Goal: Communication & Community: Answer question/provide support

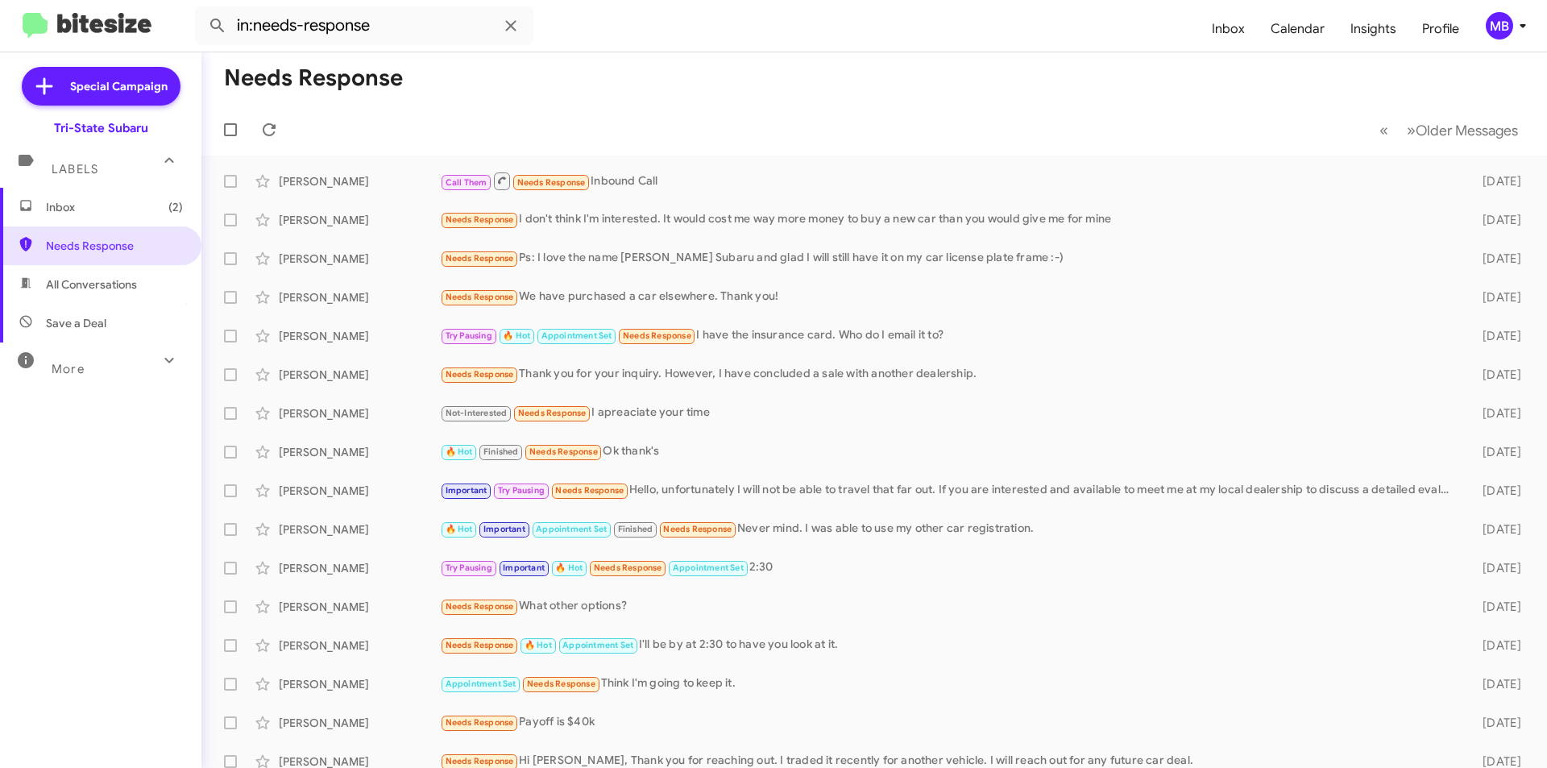
click at [111, 210] on span "Inbox (2)" at bounding box center [114, 207] width 137 height 16
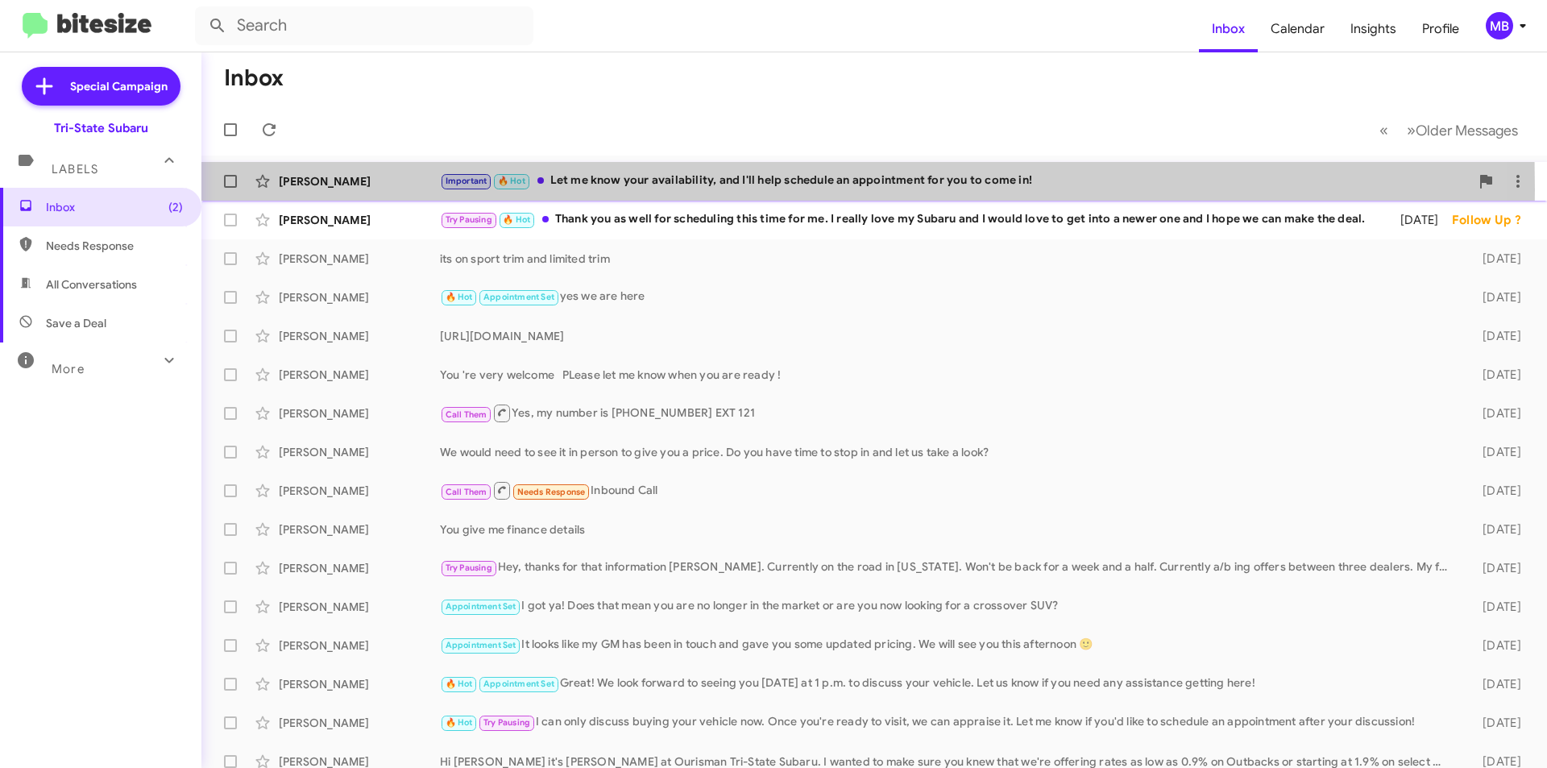
click at [395, 189] on div "[PERSON_NAME] Important 🔥 Hot Let me know your availability, and I'll help sche…" at bounding box center [874, 181] width 1320 height 32
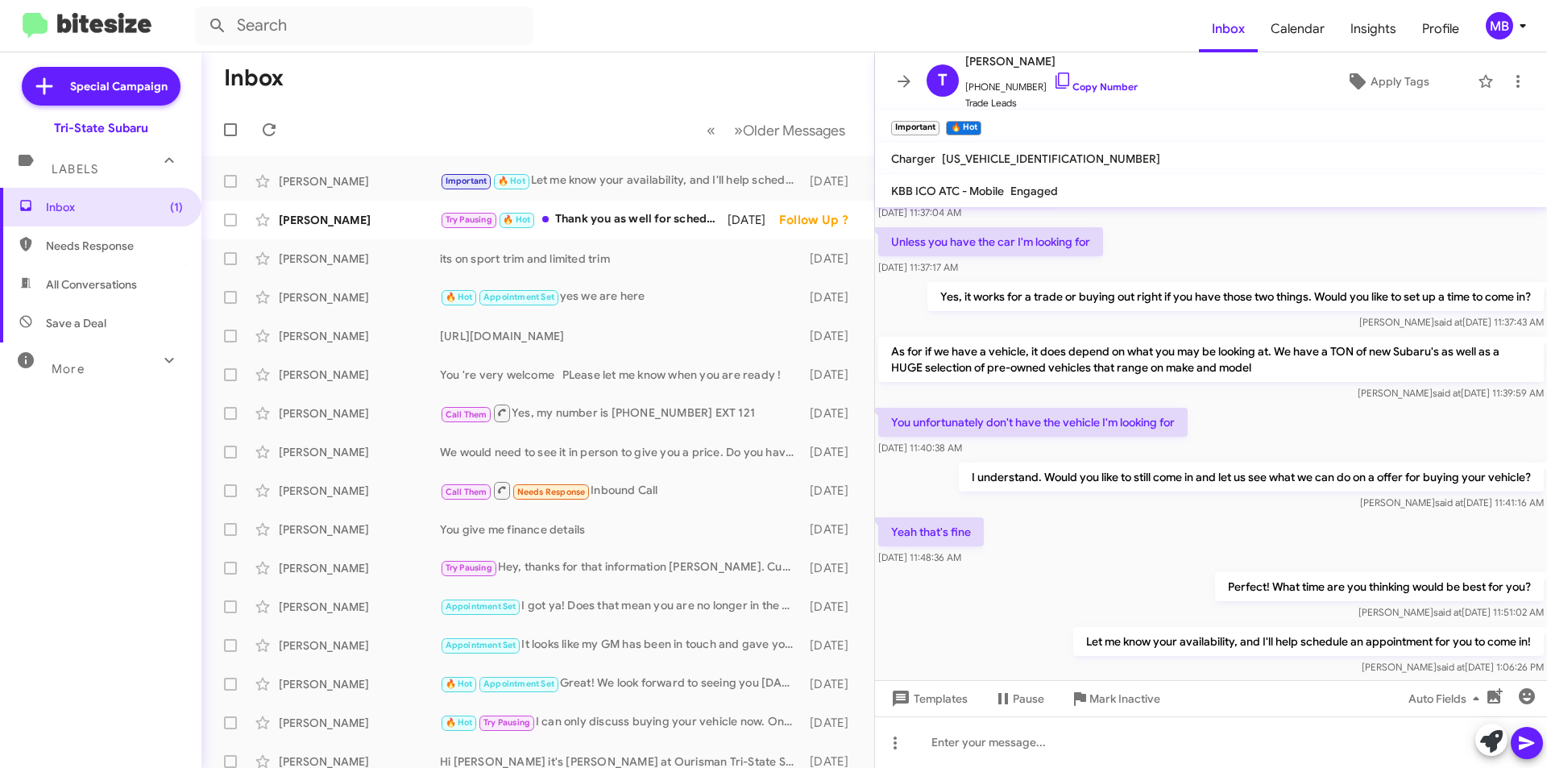
scroll to position [559, 0]
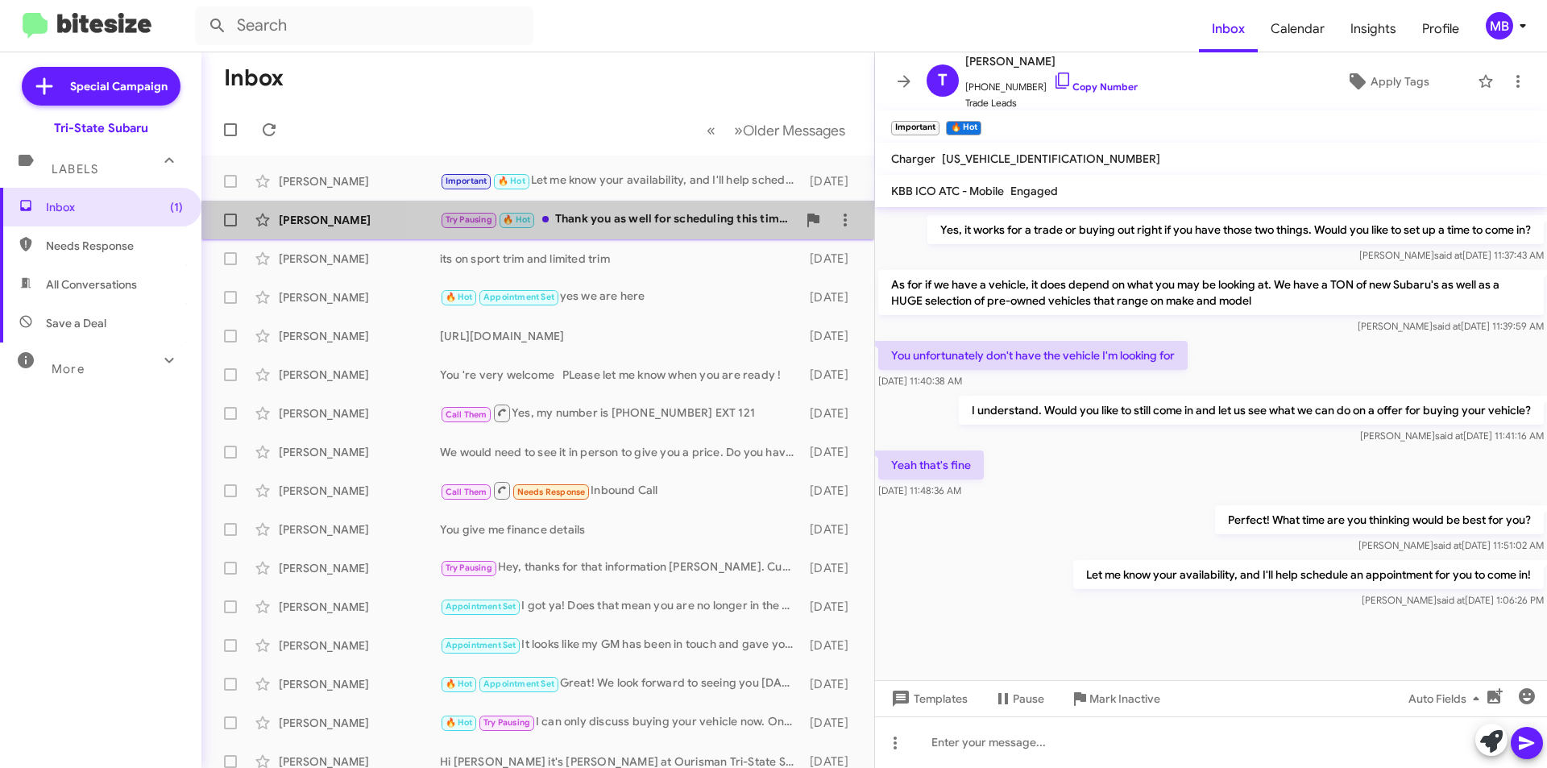
click at [673, 222] on div "Try Pausing 🔥 Hot Thank you as well for scheduling this time for me. I really l…" at bounding box center [618, 219] width 357 height 19
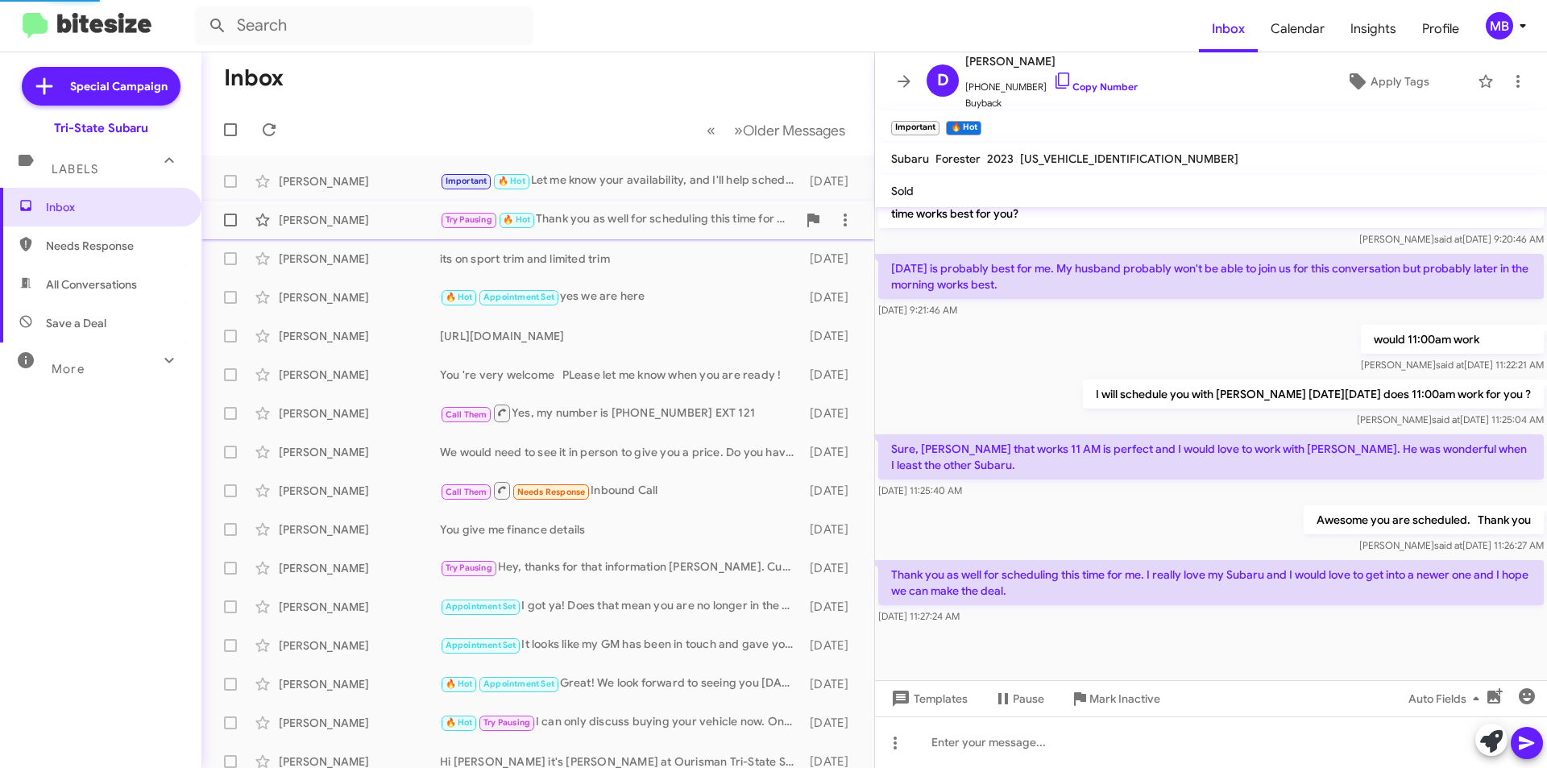
scroll to position [517, 0]
click at [1101, 80] on span "[PHONE_NUMBER] Copy Number" at bounding box center [1051, 83] width 172 height 24
click at [1087, 87] on link "Copy Number" at bounding box center [1095, 87] width 85 height 12
click at [1088, 749] on div at bounding box center [1211, 742] width 672 height 52
click at [1048, 756] on div at bounding box center [1211, 742] width 672 height 52
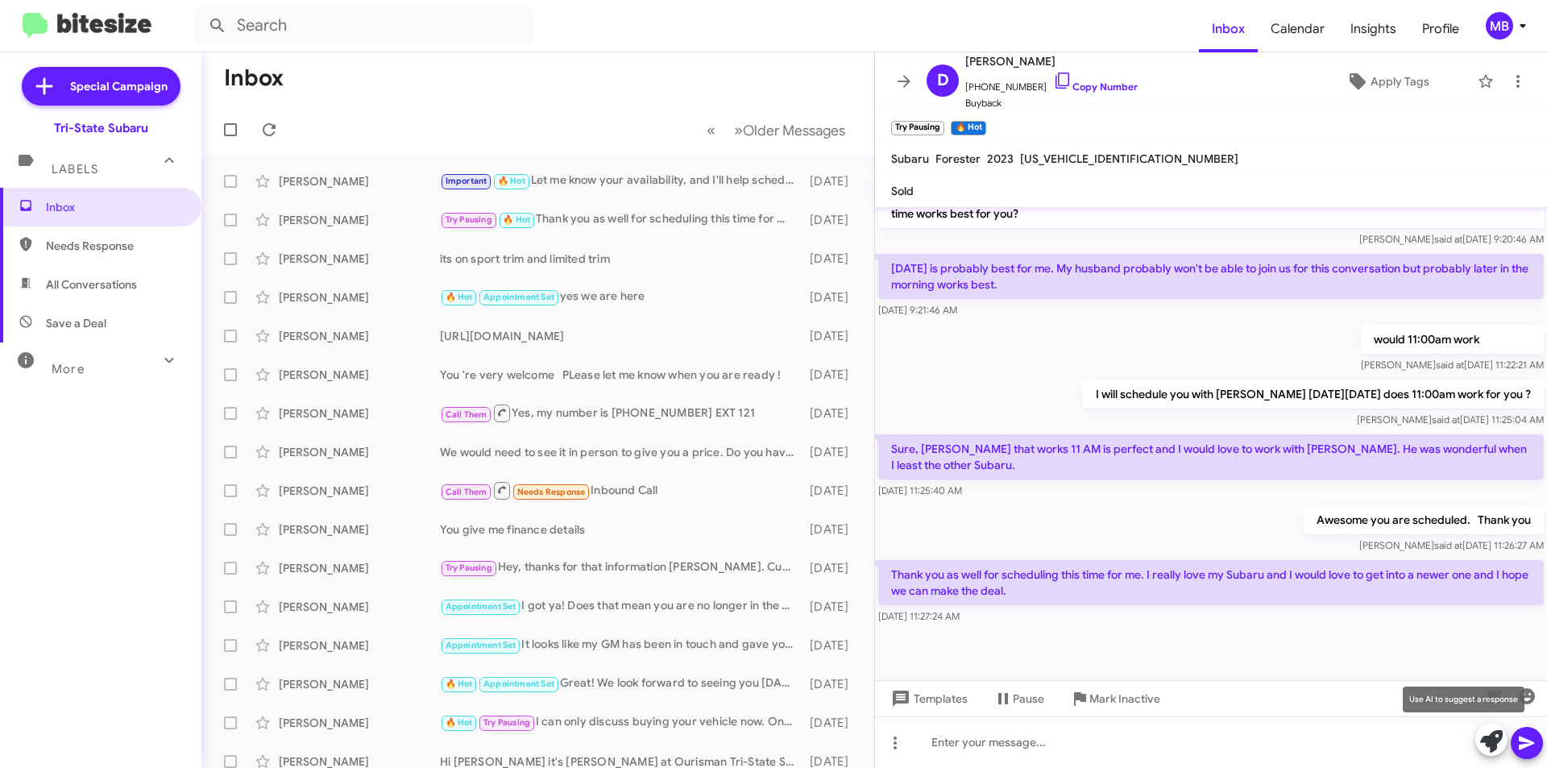
click at [1489, 743] on icon at bounding box center [1491, 741] width 23 height 23
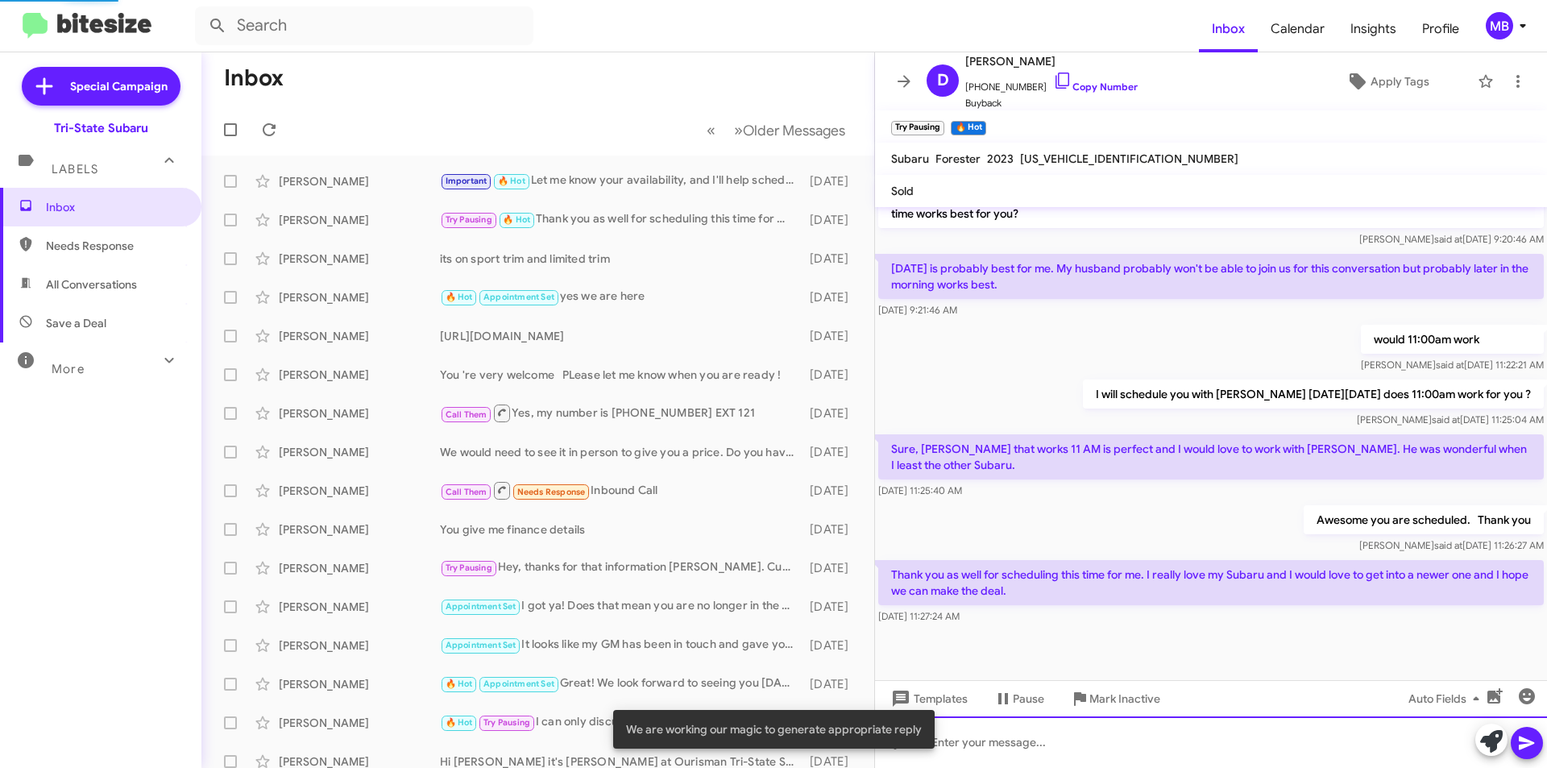
click at [1172, 740] on div at bounding box center [1211, 742] width 672 height 52
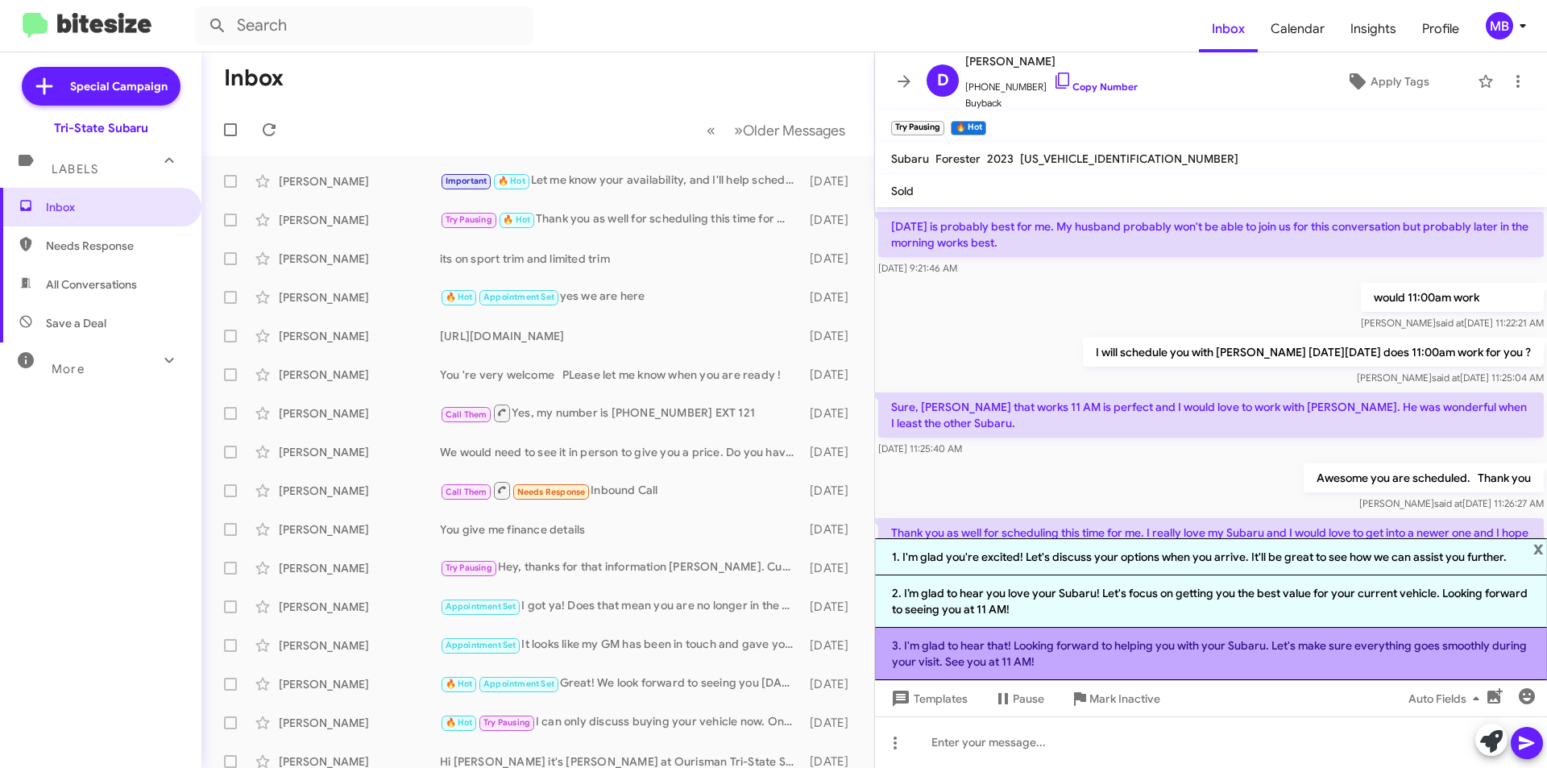
click at [1194, 661] on li "3. I'm glad to hear that! Looking forward to helping you with your Subaru. Let'…" at bounding box center [1211, 654] width 672 height 52
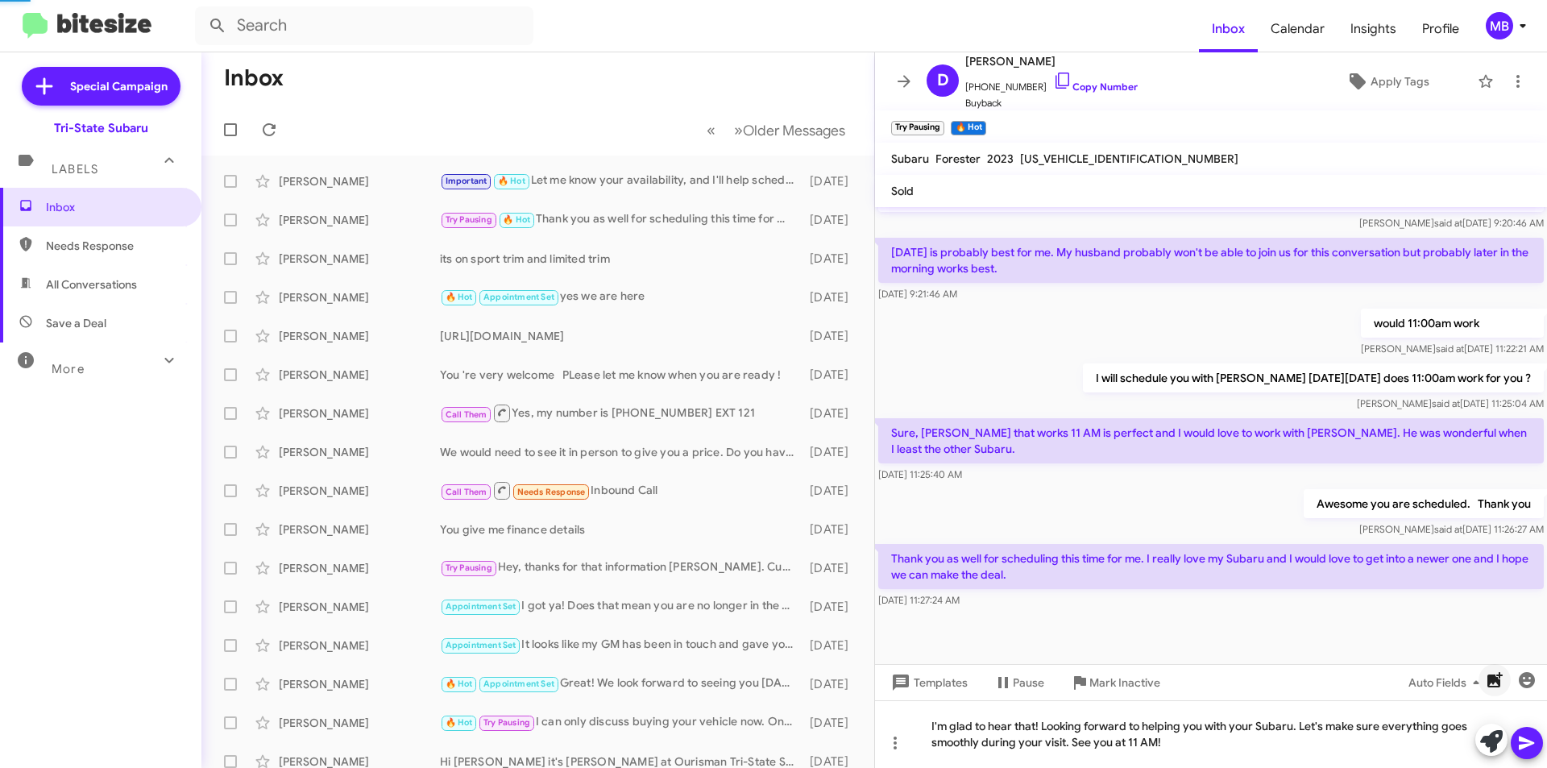
scroll to position [533, 0]
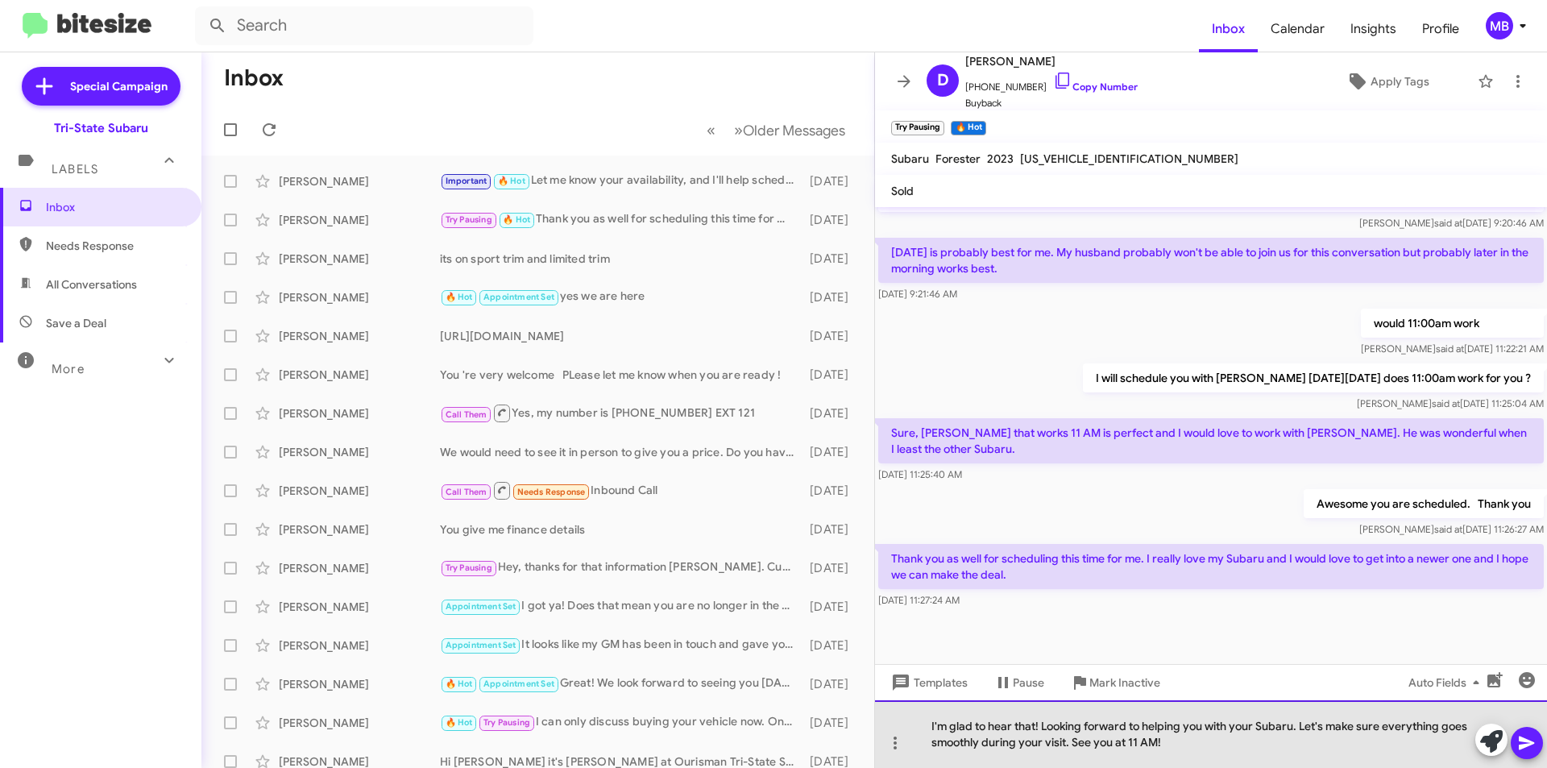
click at [1158, 739] on div "I'm glad to hear that! Looking forward to helping you with your Subaru. Let's m…" at bounding box center [1211, 734] width 672 height 68
drag, startPoint x: 1075, startPoint y: 744, endPoint x: 1191, endPoint y: 747, distance: 116.8
click at [1191, 747] on div "I'm glad to hear that! Looking forward to helping you with your Subaru. Let's m…" at bounding box center [1211, 734] width 672 height 68
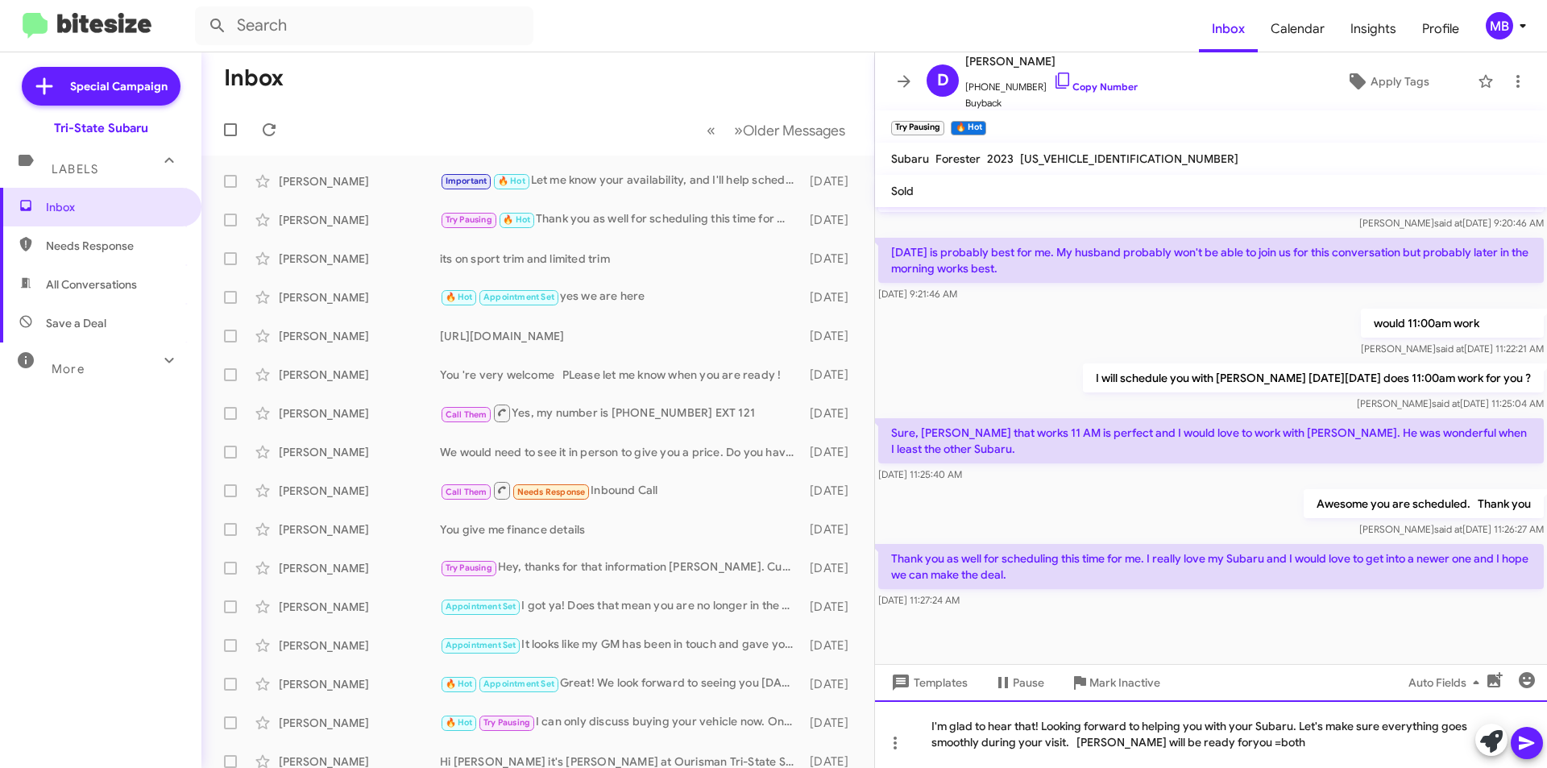
drag, startPoint x: 1191, startPoint y: 745, endPoint x: 1232, endPoint y: 735, distance: 42.4
click at [1191, 744] on div "I'm glad to hear that! Looking forward to helping you with your Subaru. Let's m…" at bounding box center [1211, 734] width 672 height 68
click at [1221, 745] on div "I'm glad to hear that! Looking forward to helping you with your Subaru. Let's m…" at bounding box center [1211, 734] width 672 height 68
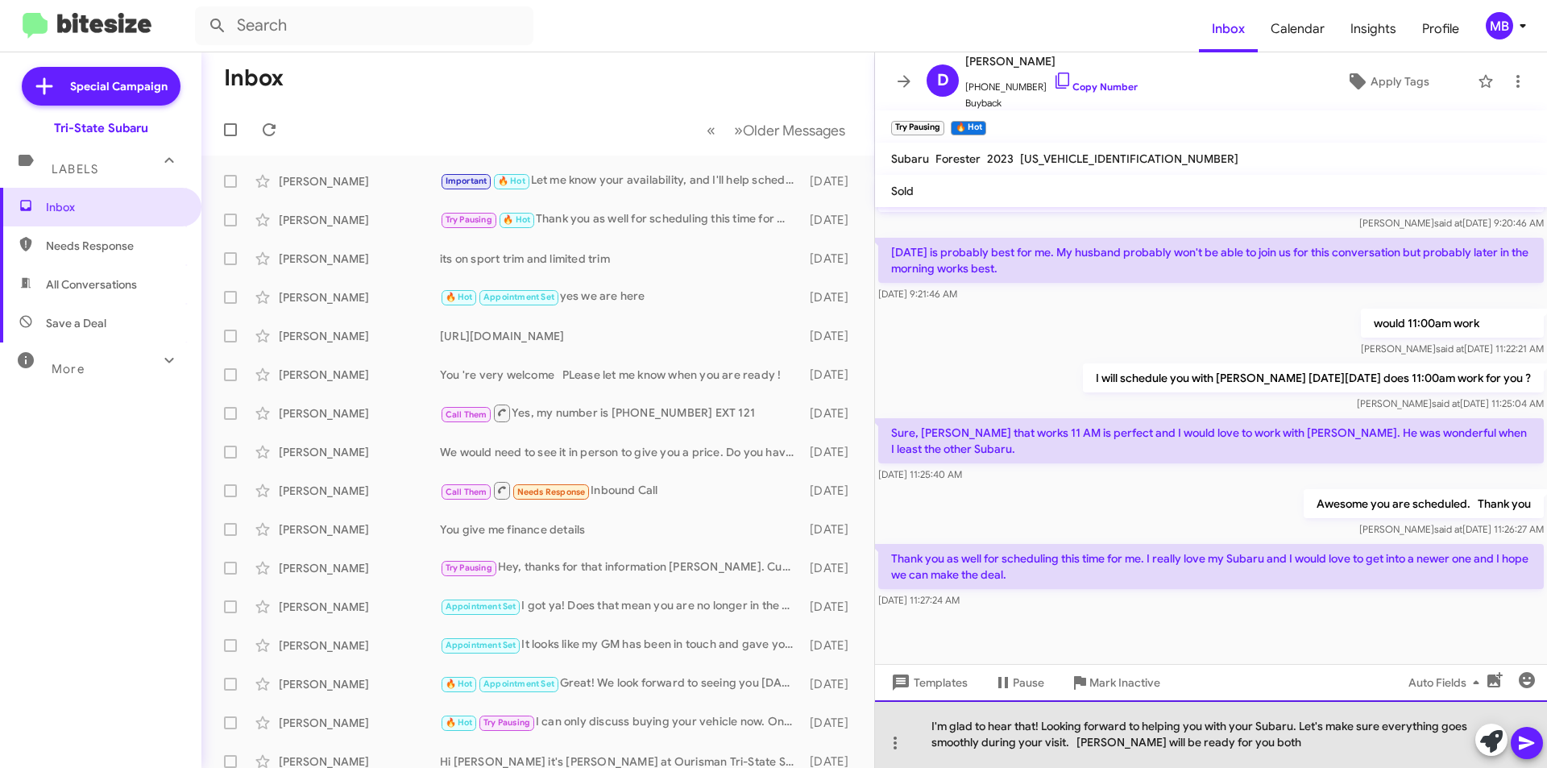
click at [1248, 741] on div "I'm glad to hear that! Looking forward to helping you with your Subaru. Let's m…" at bounding box center [1211, 734] width 672 height 68
click at [1312, 744] on div "I'm glad to hear that! Looking forward to helping you with your Subaru. Let's m…" at bounding box center [1211, 734] width 672 height 68
drag, startPoint x: 1253, startPoint y: 741, endPoint x: 1242, endPoint y: 741, distance: 10.5
click at [1242, 741] on div "I'm glad to hear that! Looking forward to helping you with your Subaru. Let's m…" at bounding box center [1211, 734] width 672 height 68
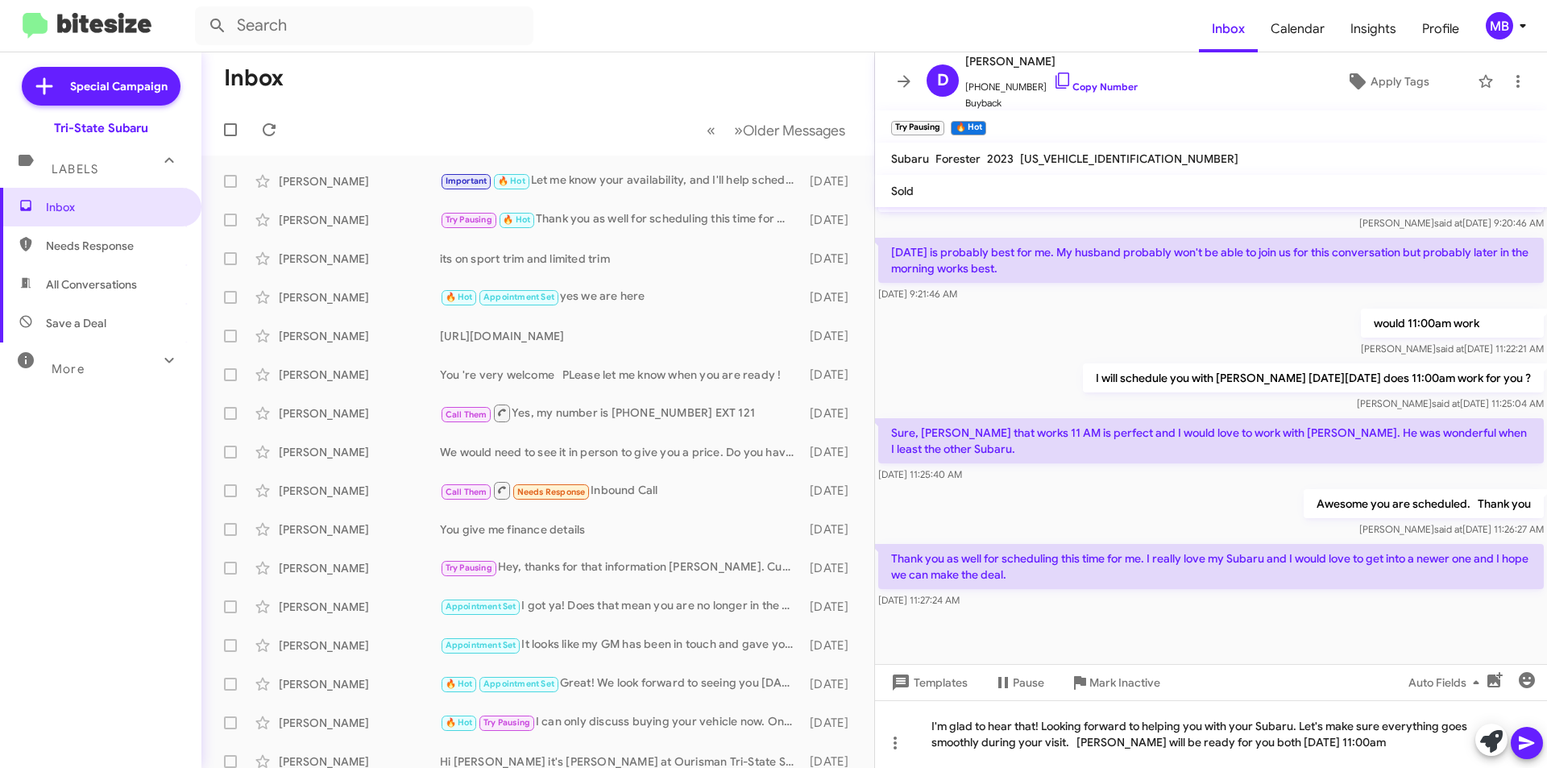
click at [1528, 736] on icon at bounding box center [1526, 742] width 19 height 19
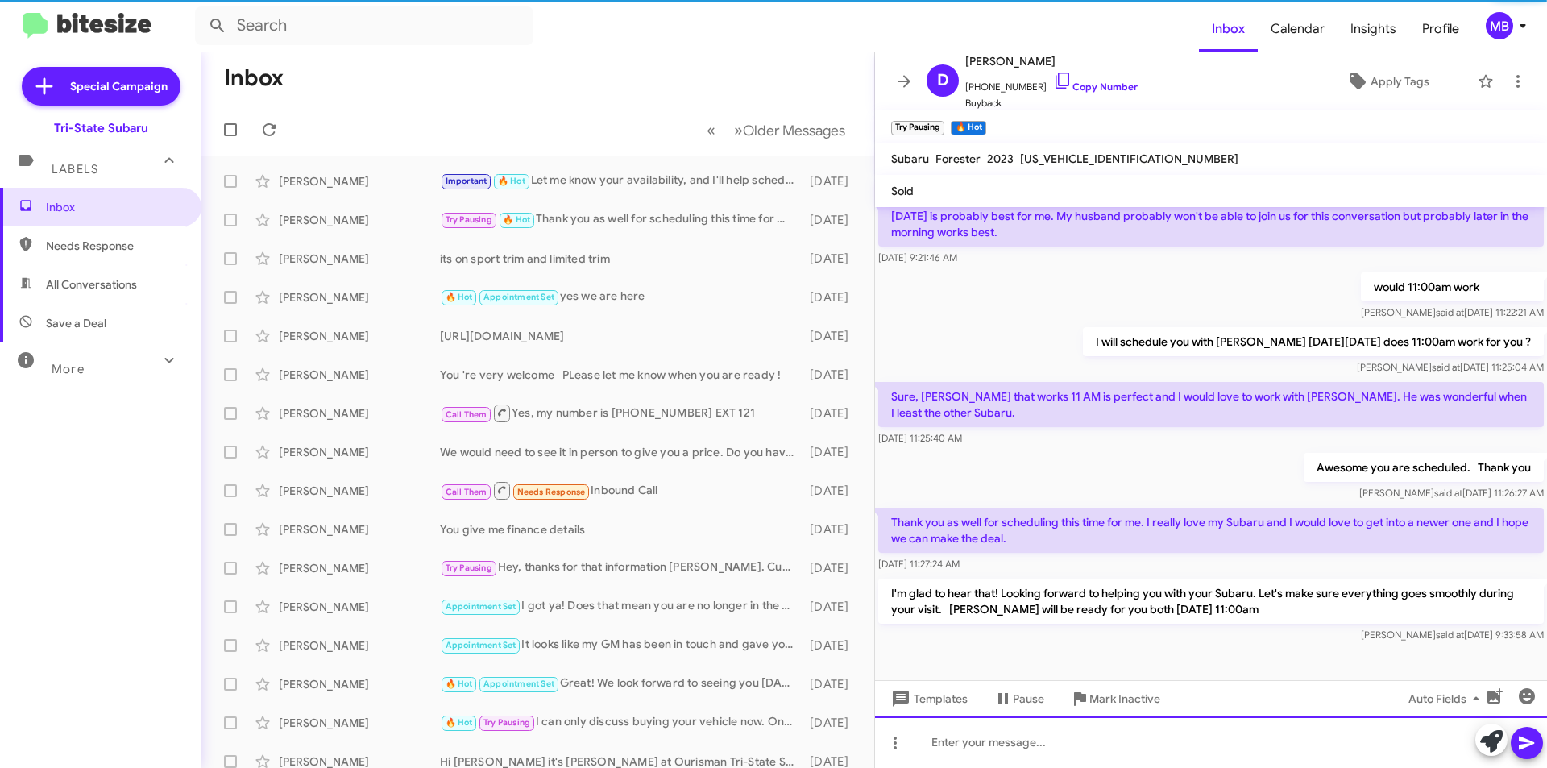
scroll to position [592, 0]
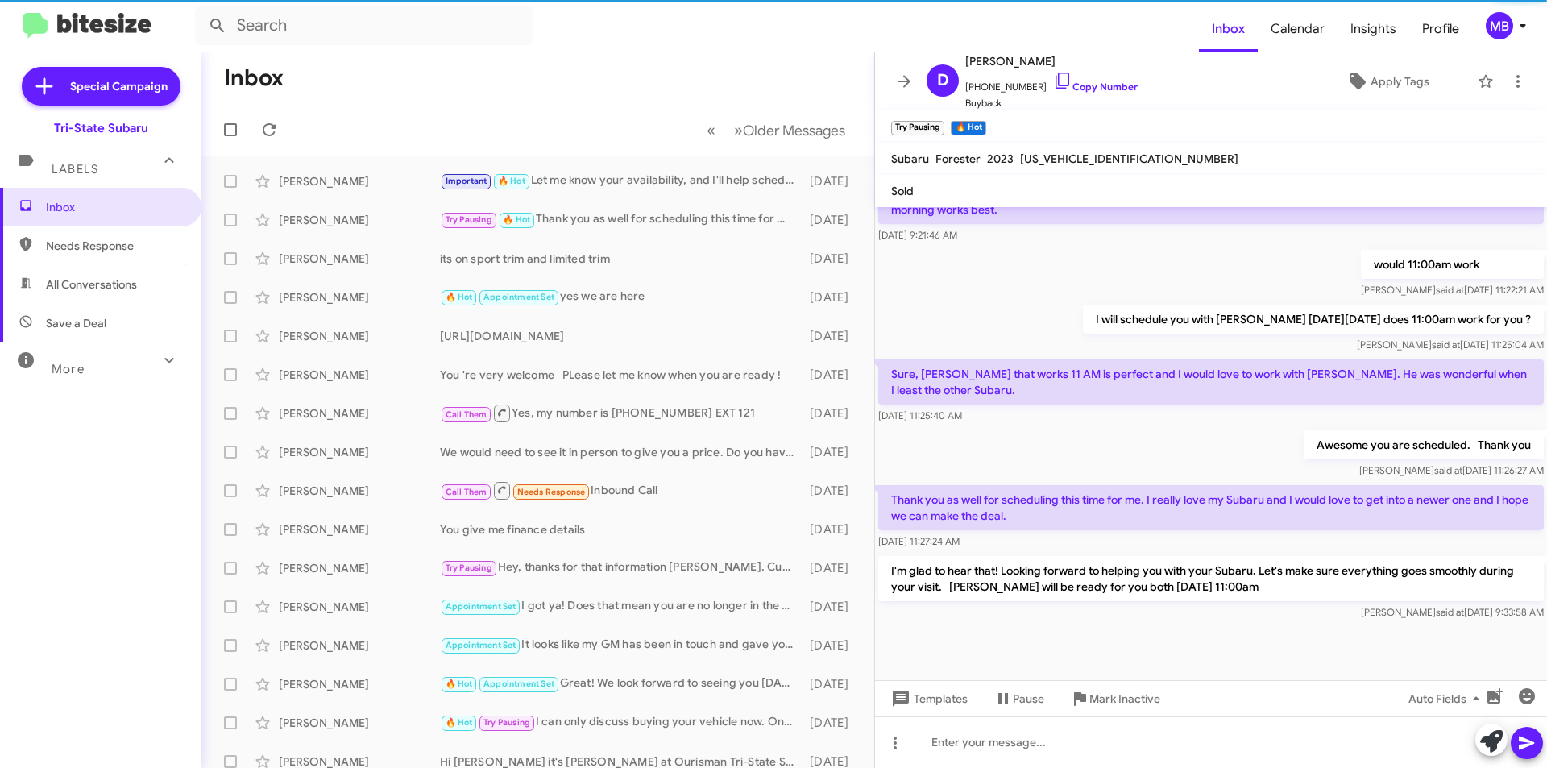
click at [117, 239] on span "Needs Response" at bounding box center [114, 246] width 137 height 16
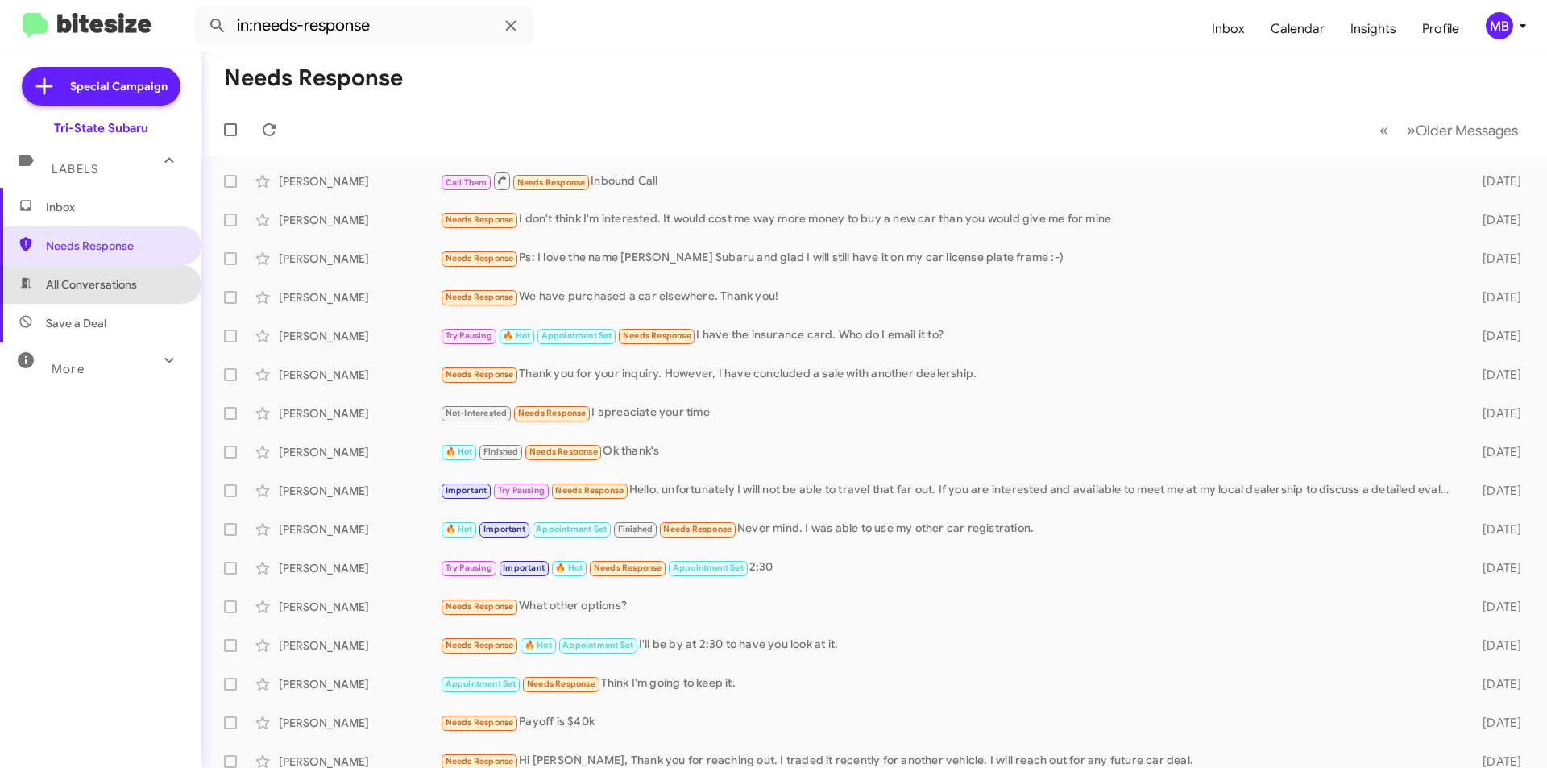
click at [123, 283] on span "All Conversations" at bounding box center [91, 284] width 91 height 16
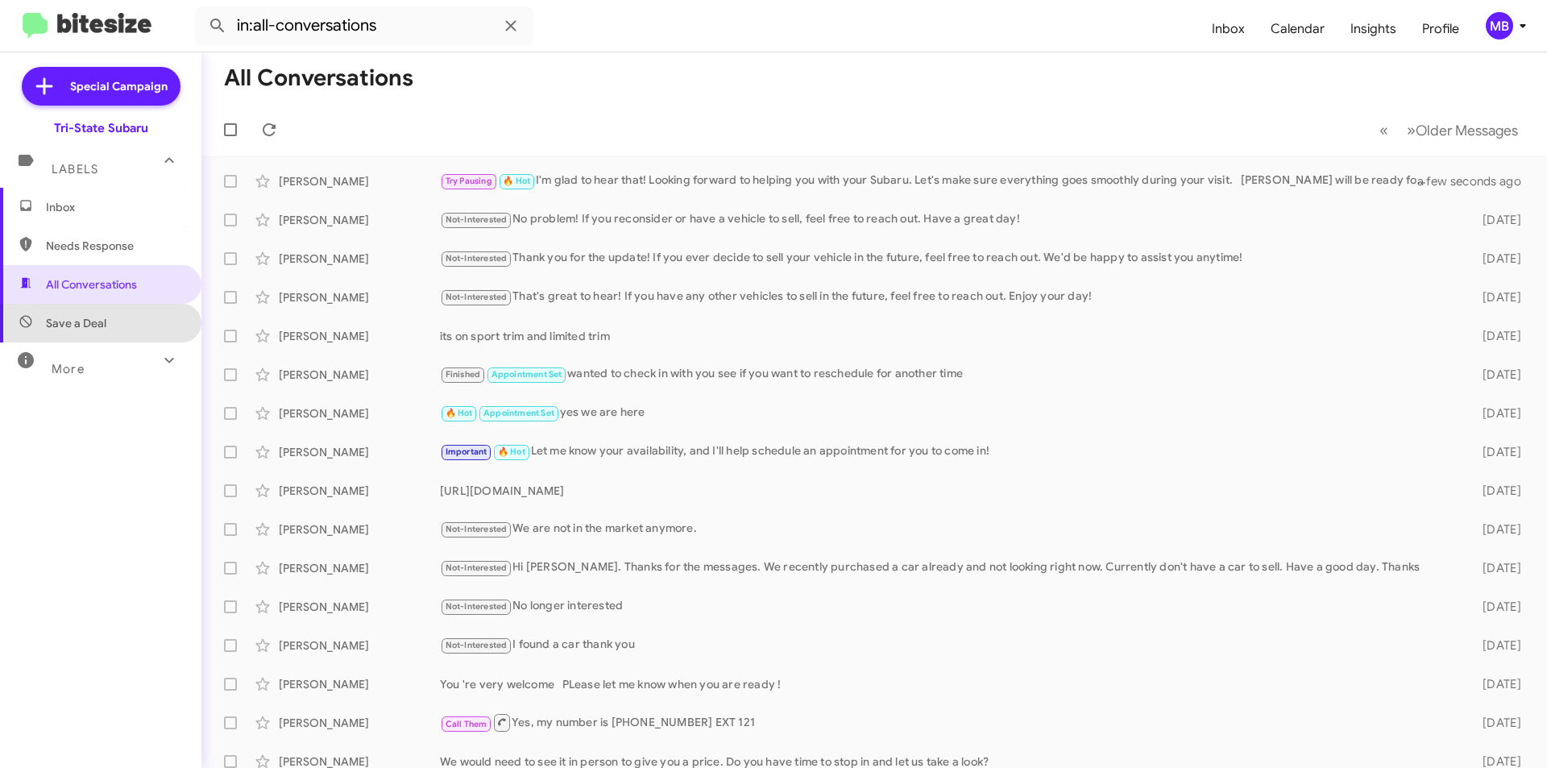
click at [131, 334] on span "Save a Deal" at bounding box center [100, 323] width 201 height 39
type input "in:not-interested"
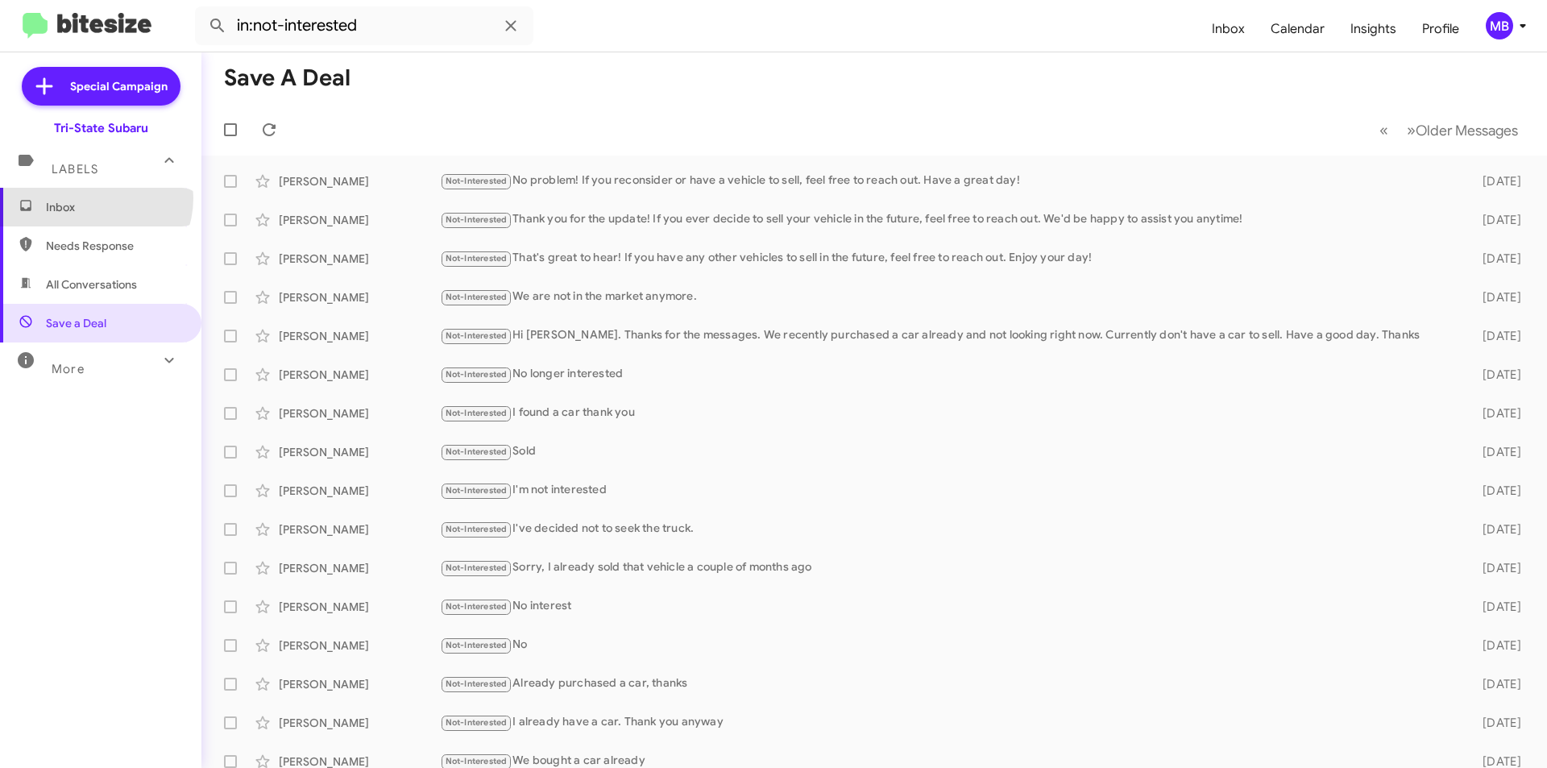
click at [93, 198] on span "Inbox" at bounding box center [100, 207] width 201 height 39
